Goal: Check status

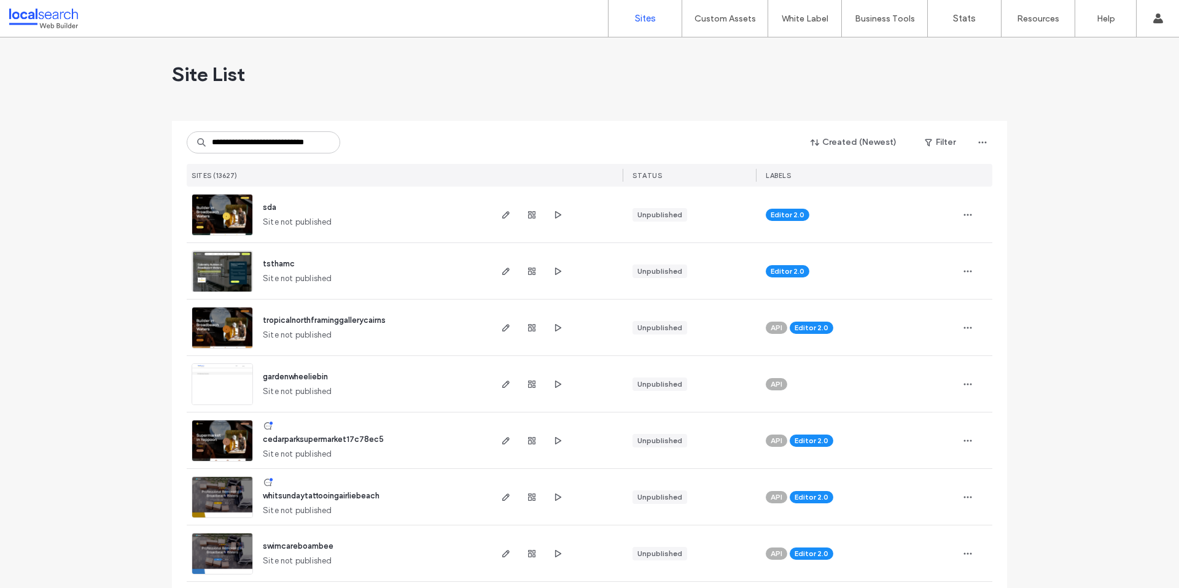
scroll to position [0, 25]
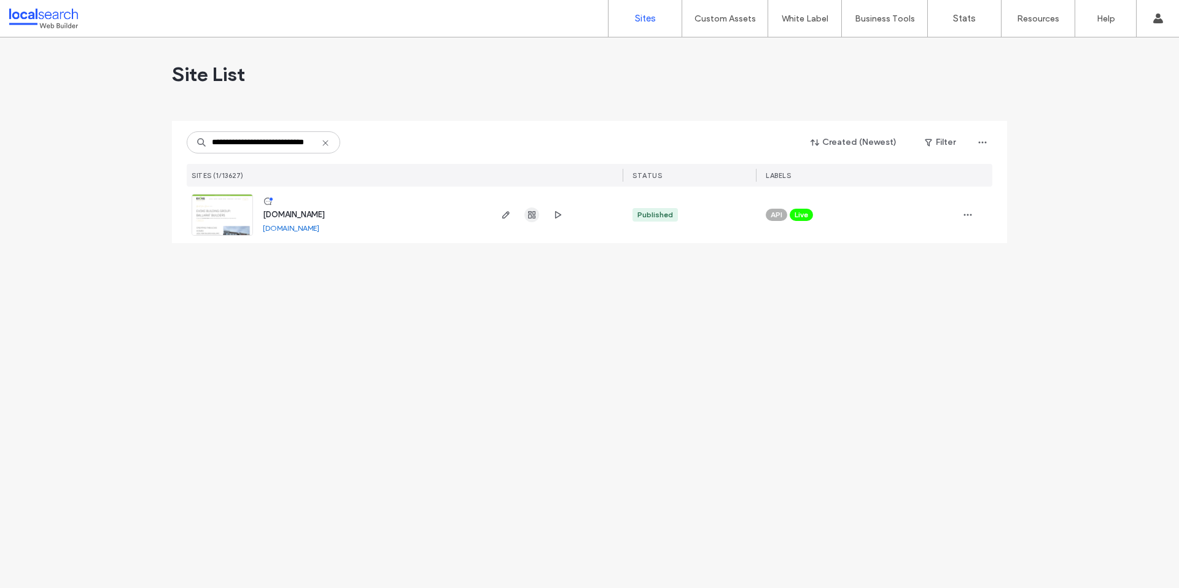
type input "**********"
click at [538, 214] on span "button" at bounding box center [531, 215] width 15 height 15
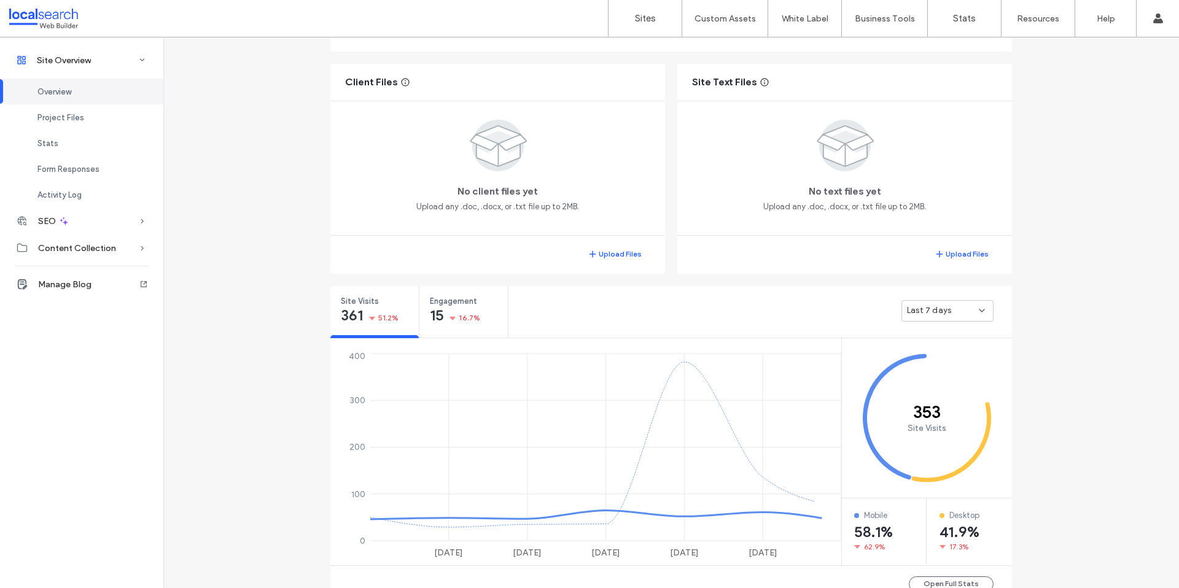
scroll to position [222, 0]
click at [950, 303] on div "Last 7 days" at bounding box center [947, 308] width 92 height 21
click at [936, 380] on span "Last 30 days" at bounding box center [926, 376] width 49 height 12
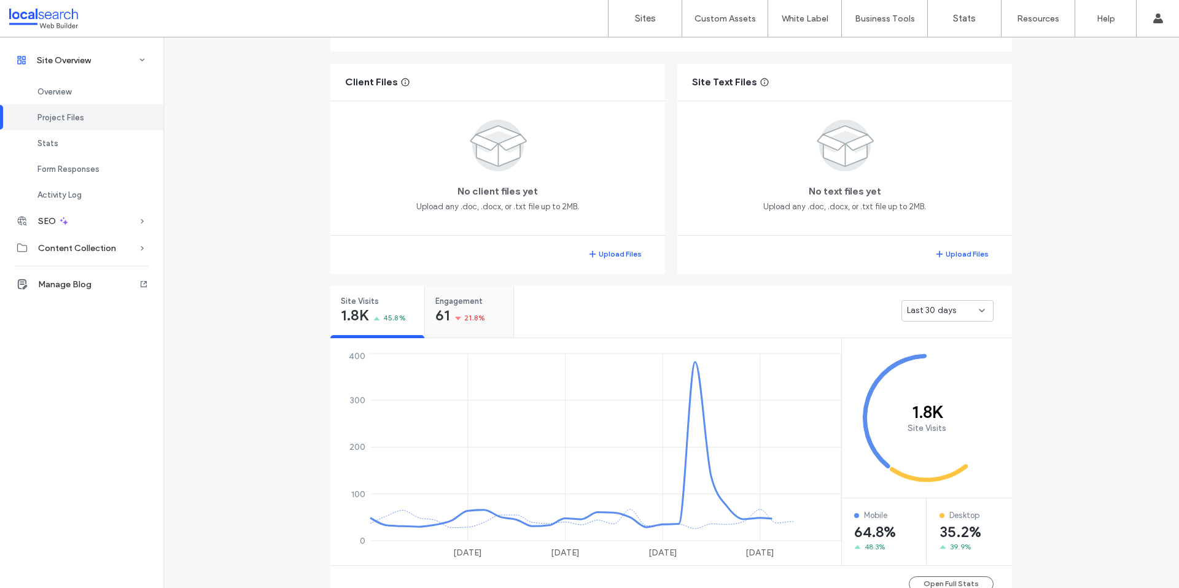
click at [464, 323] on span "21.8%" at bounding box center [474, 318] width 21 height 12
